Goal: Task Accomplishment & Management: Manage account settings

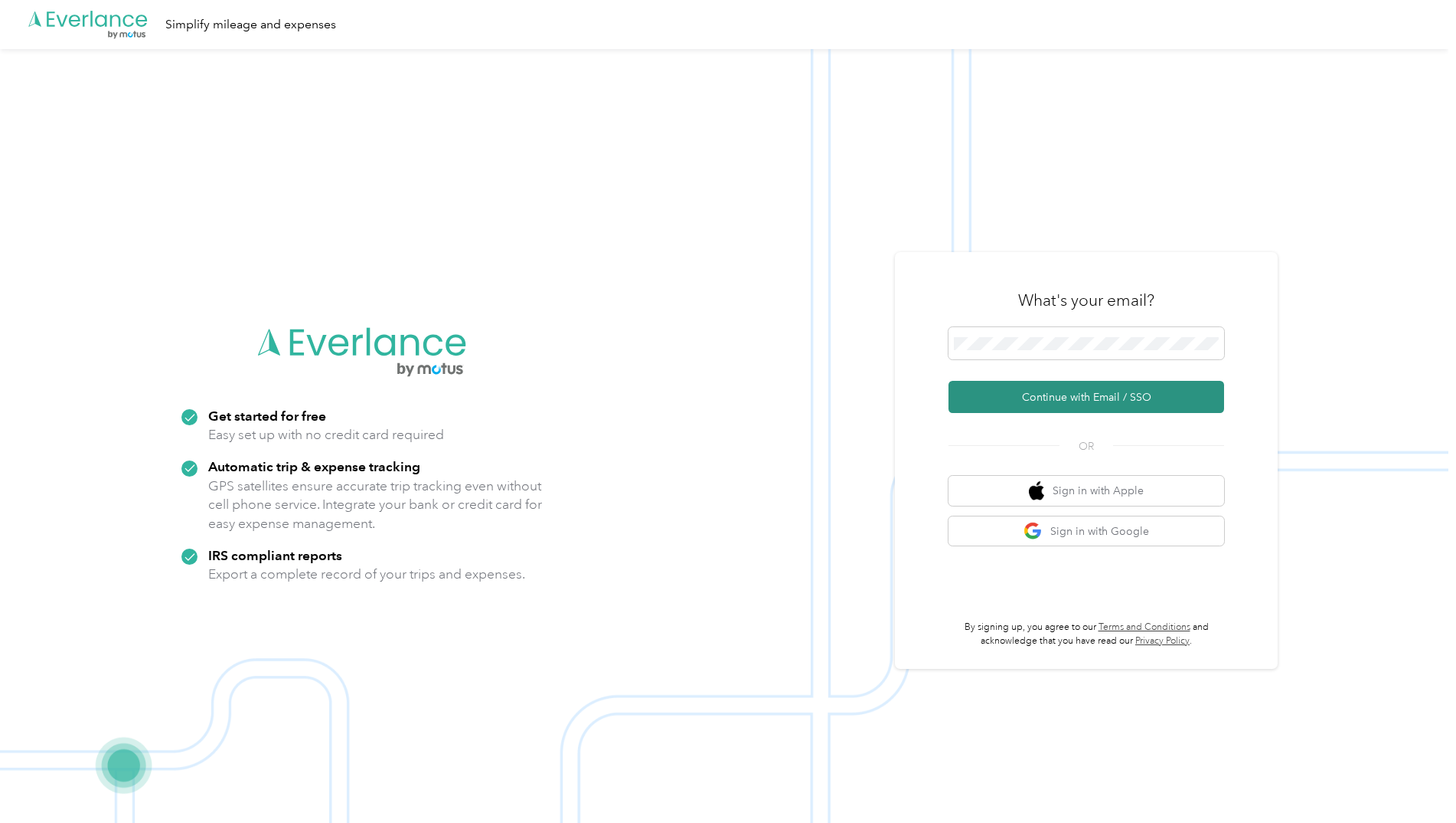
click at [1098, 402] on button "Continue with Email / SSO" at bounding box center [1086, 397] width 276 height 32
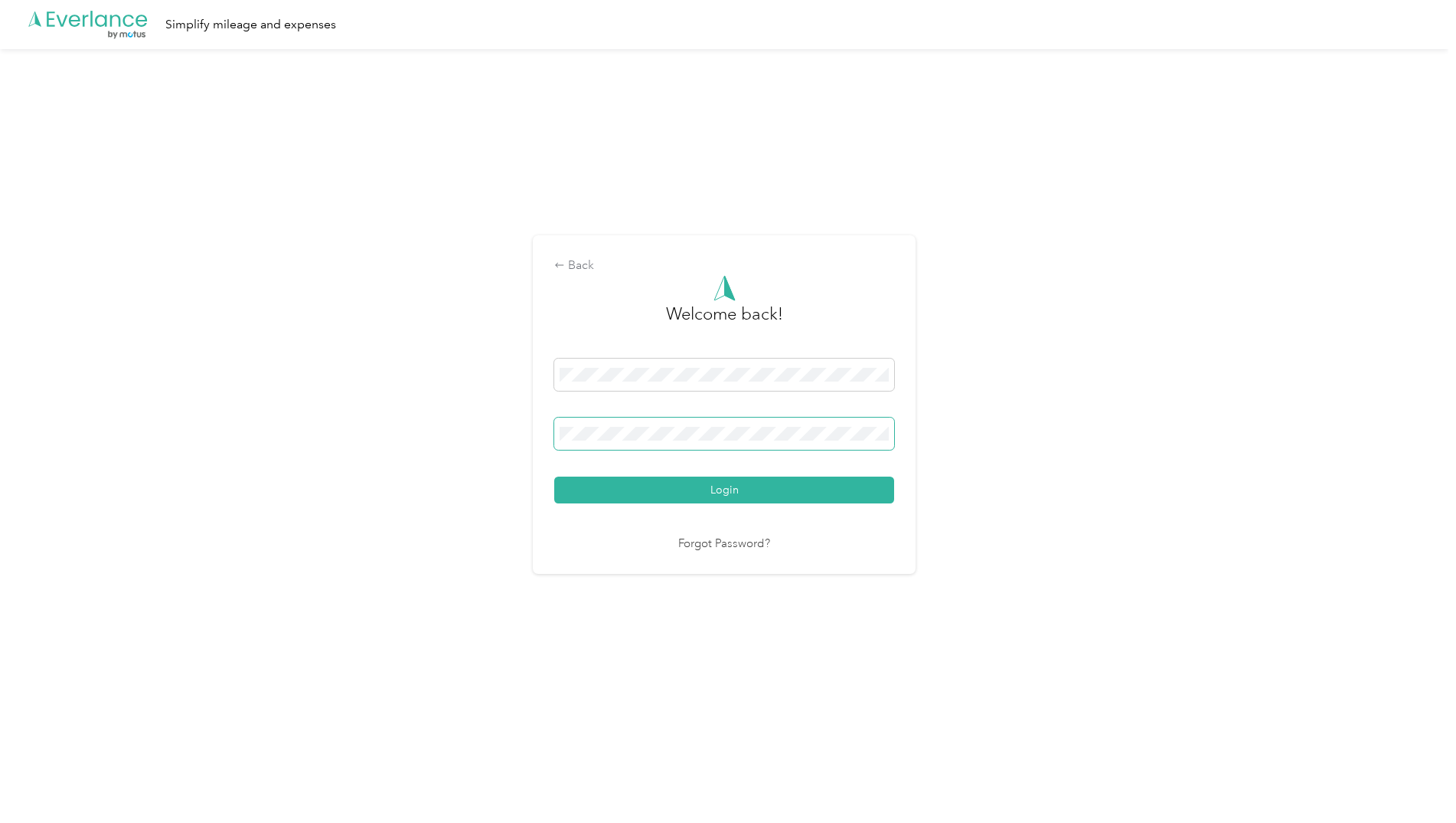
click at [554, 477] on button "Login" at bounding box center [724, 490] width 340 height 27
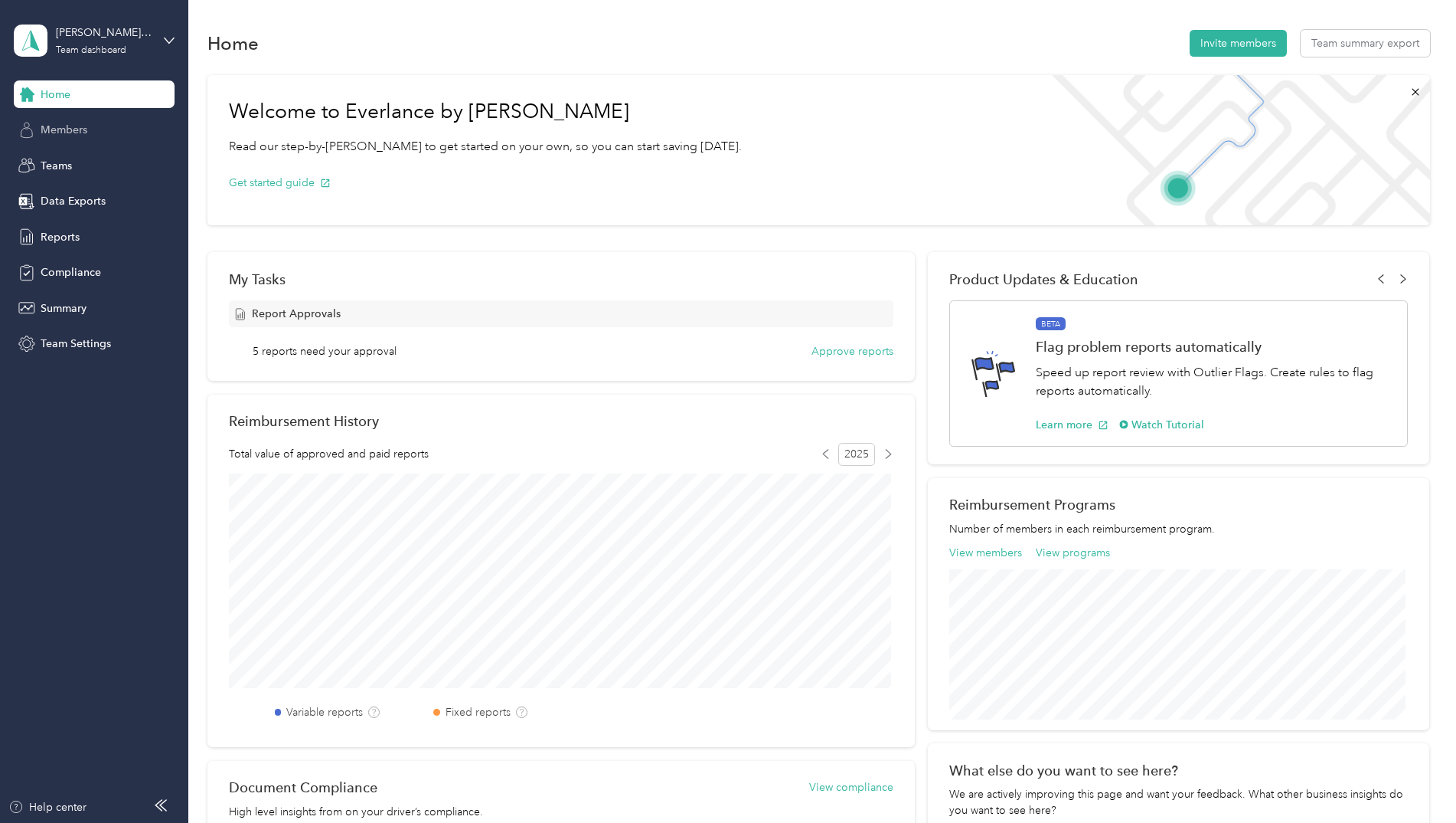
click at [53, 131] on span "Members" at bounding box center [63, 130] width 47 height 16
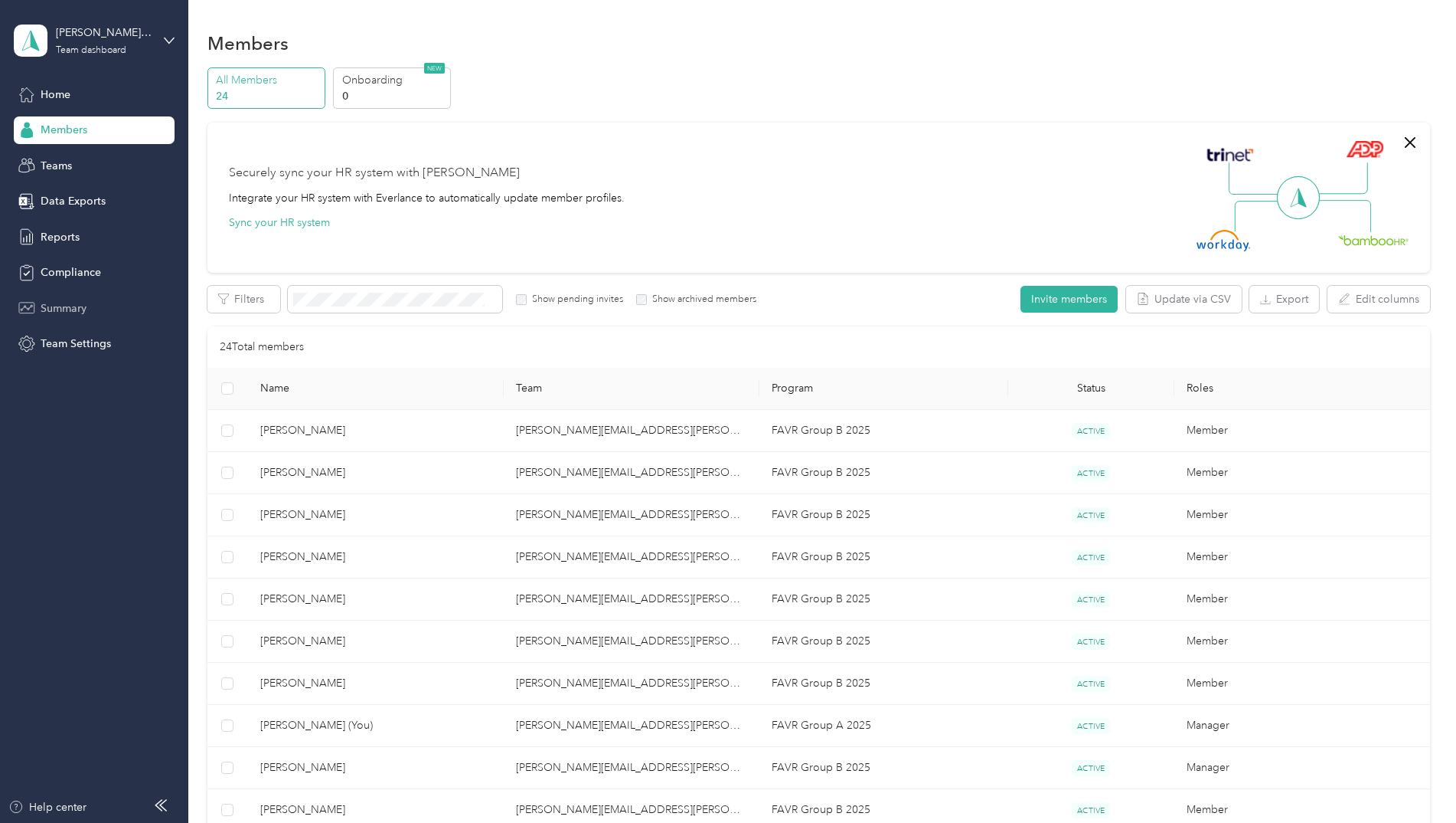
click at [50, 305] on span "Summary" at bounding box center [63, 309] width 46 height 16
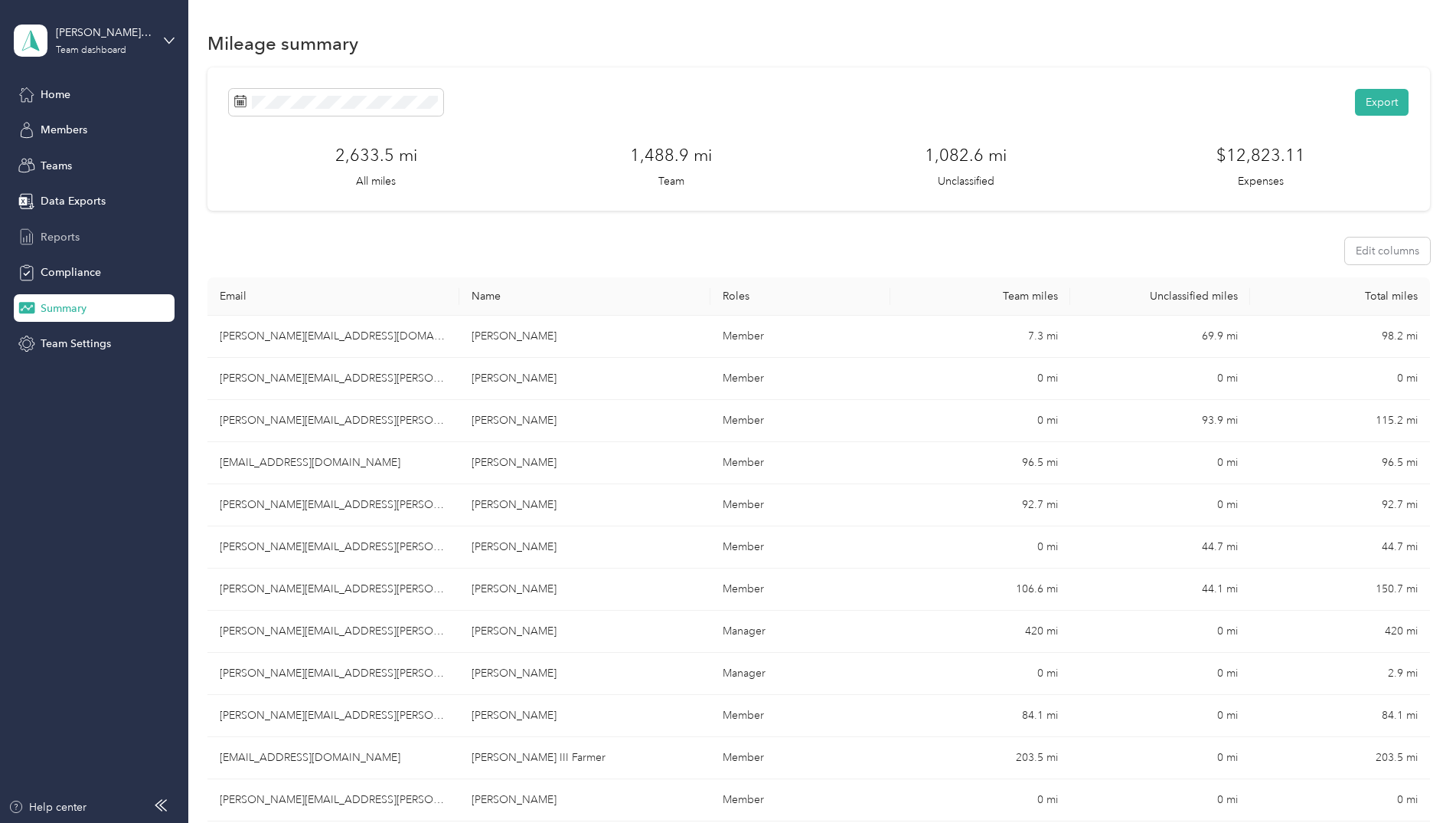
click at [61, 239] on span "Reports" at bounding box center [59, 237] width 39 height 16
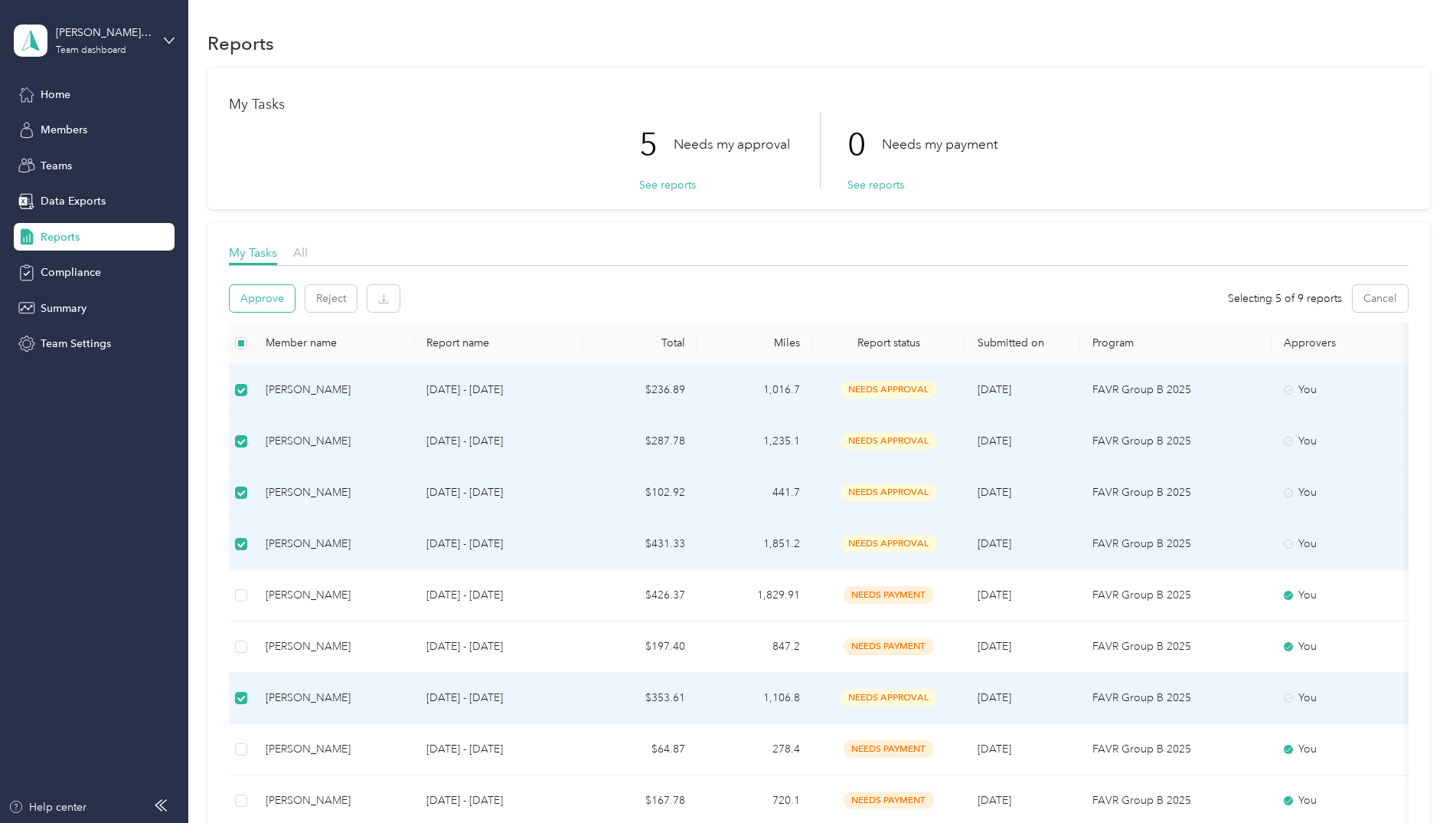
click at [260, 290] on button "Approve" at bounding box center [262, 298] width 65 height 27
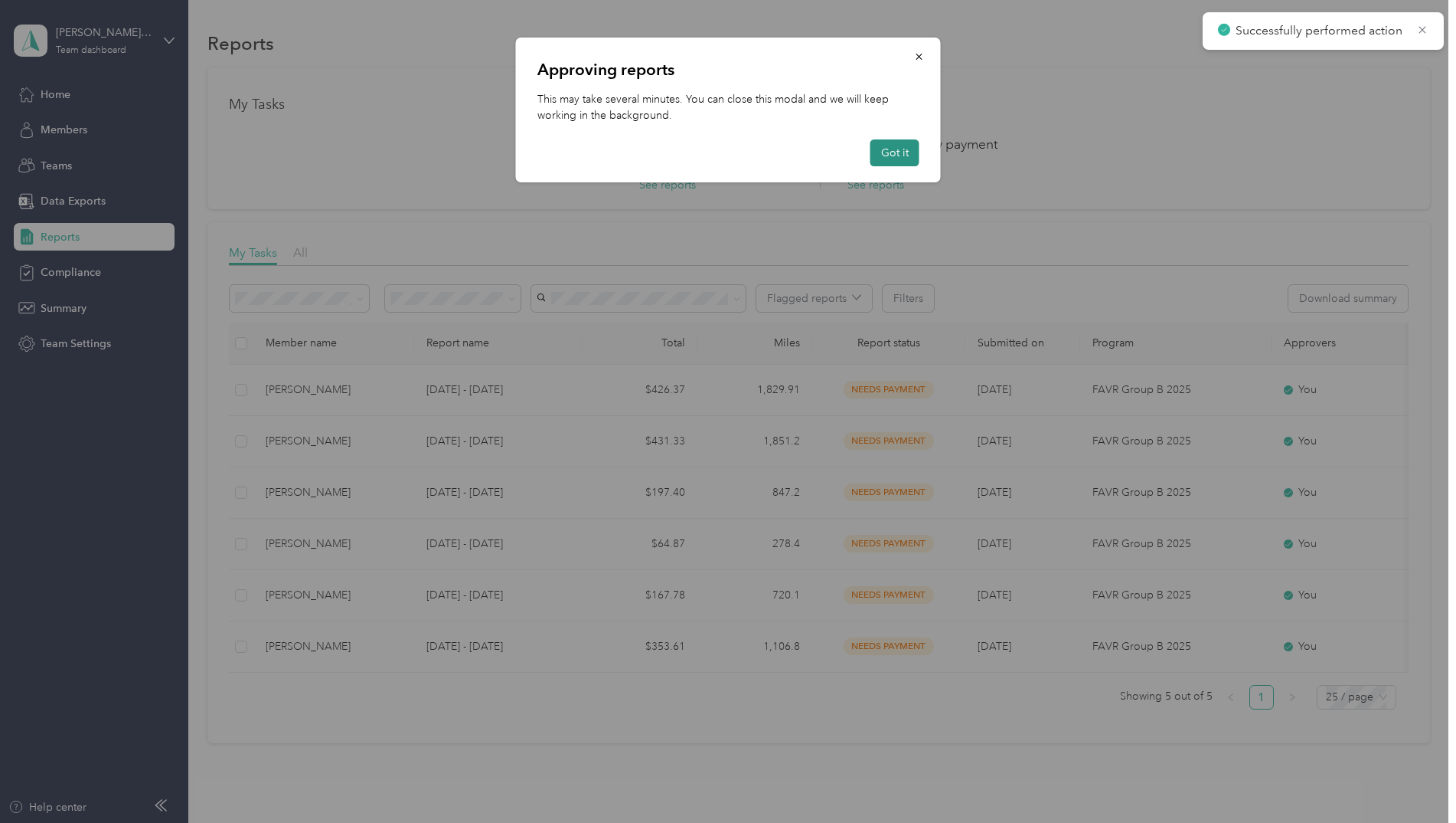
click at [897, 154] on button "Got it" at bounding box center [895, 152] width 49 height 27
